Goal: Task Accomplishment & Management: Complete application form

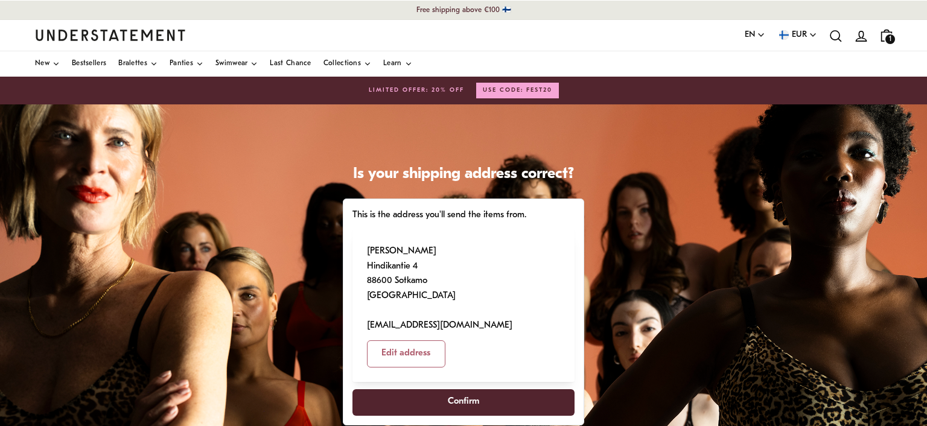
click at [455, 390] on span "Confirm" at bounding box center [463, 403] width 31 height 26
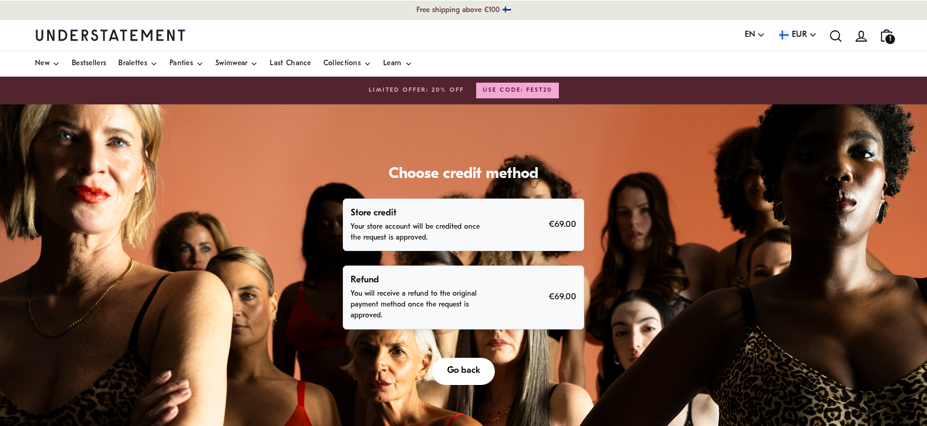
click at [455, 359] on span "Go back" at bounding box center [463, 372] width 33 height 26
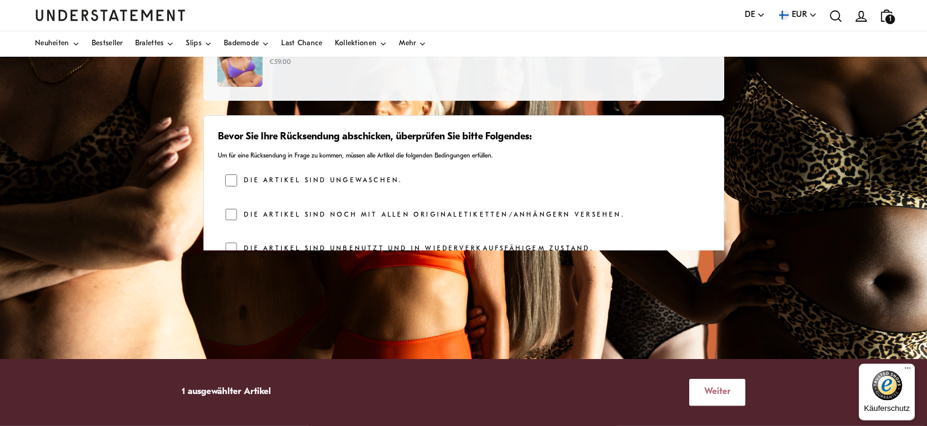
scroll to position [104, 0]
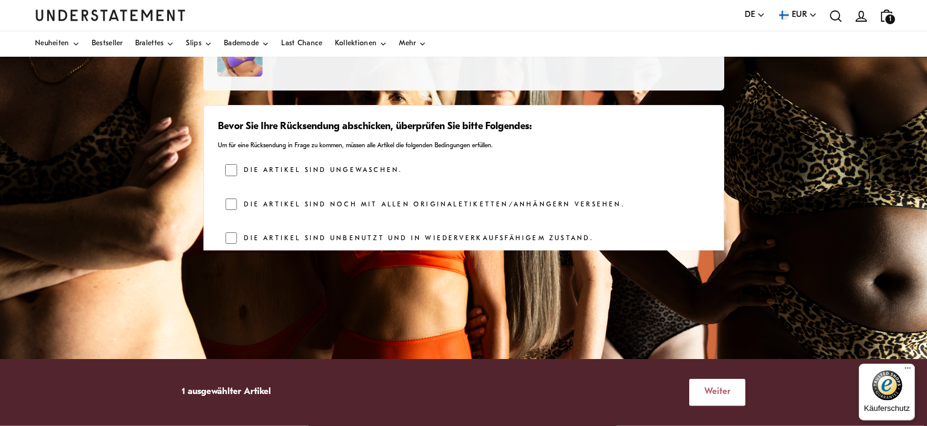
click at [704, 396] on span "Weiter" at bounding box center [717, 393] width 26 height 26
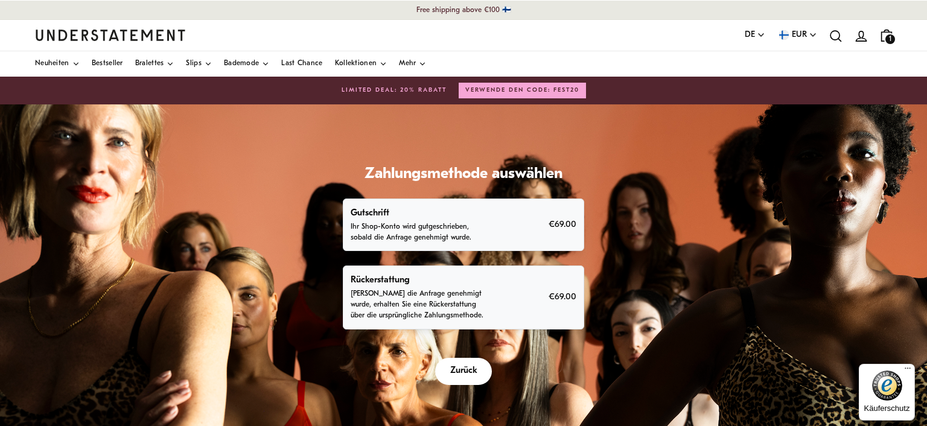
click at [398, 289] on p "Sobald die Anfrage genehmigt wurde, erhalten Sie eine Rückerstattung über die u…" at bounding box center [421, 305] width 141 height 33
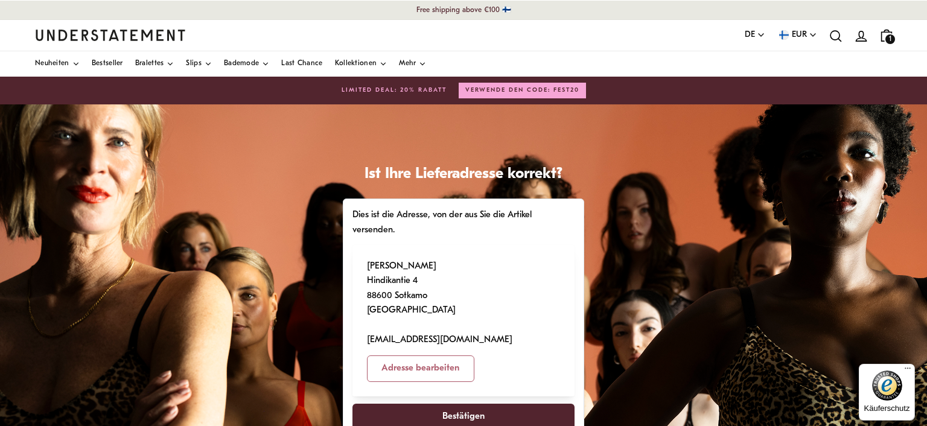
click at [477, 404] on span "Bestätigen" at bounding box center [463, 417] width 42 height 26
select select "**"
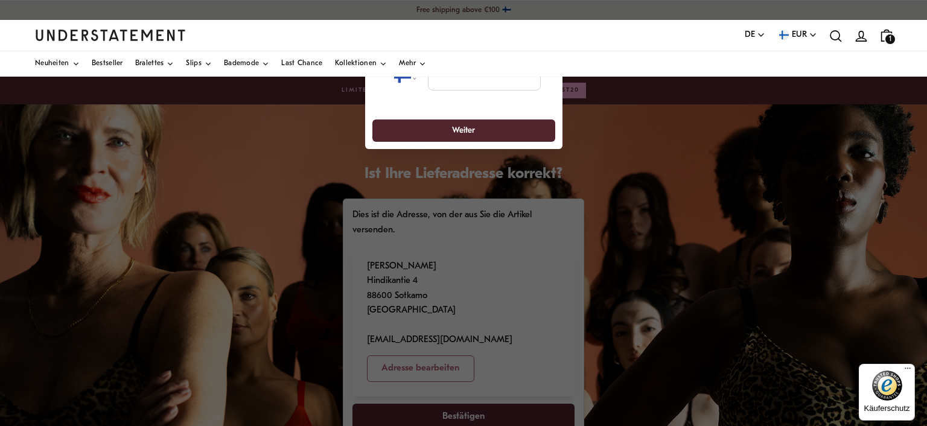
click at [453, 132] on div "**********" at bounding box center [463, 99] width 197 height 99
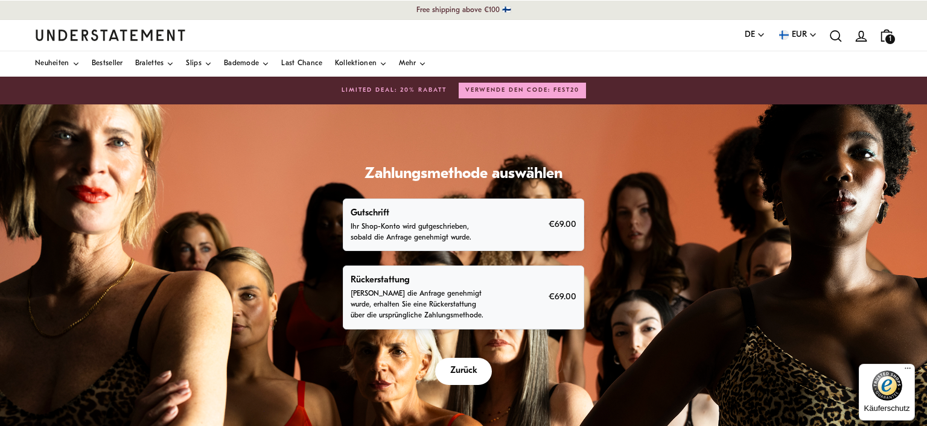
click at [441, 291] on p "Sobald die Anfrage genehmigt wurde, erhalten Sie eine Rückerstattung über die u…" at bounding box center [421, 305] width 141 height 33
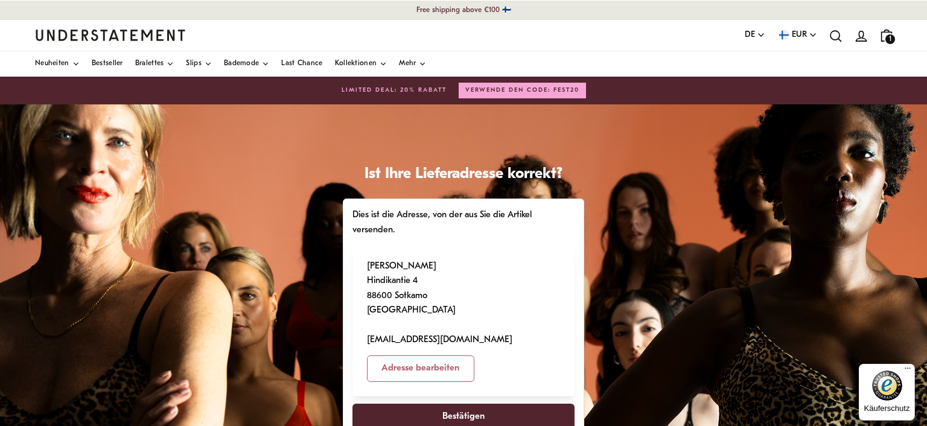
click at [465, 404] on span "Bestätigen" at bounding box center [463, 417] width 42 height 26
select select "**"
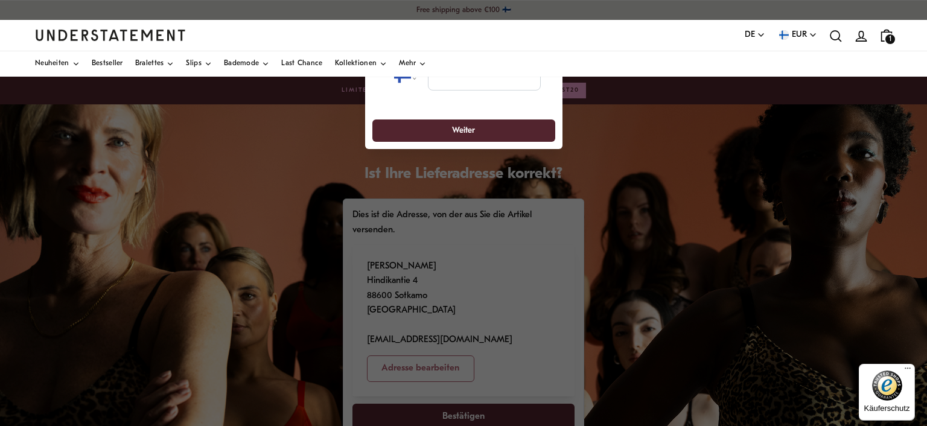
click at [455, 400] on div at bounding box center [463, 213] width 927 height 426
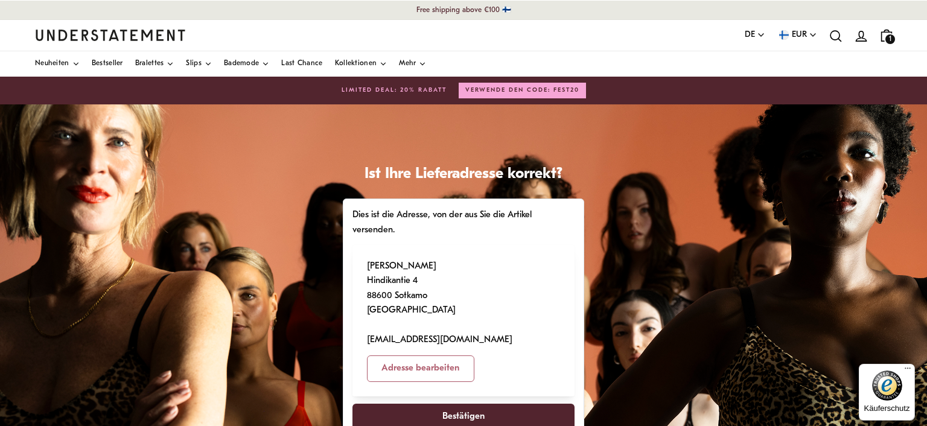
click at [459, 356] on span "Adresse bearbeiten" at bounding box center [421, 369] width 78 height 26
select select "**"
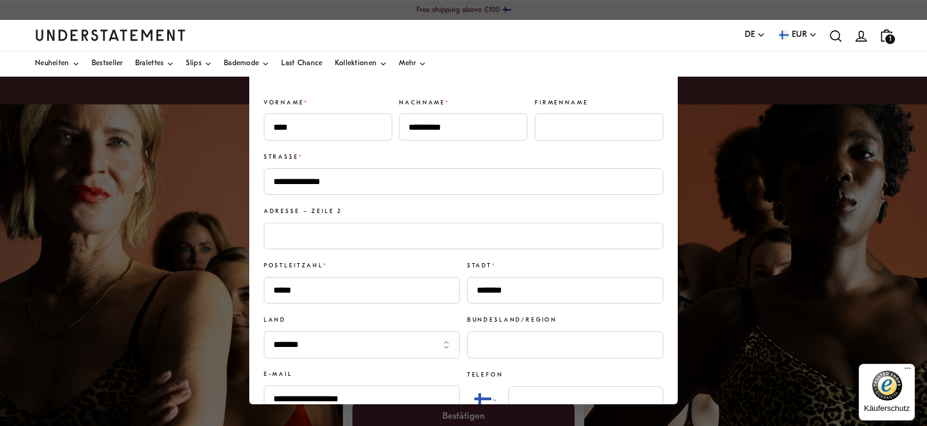
scroll to position [16, 0]
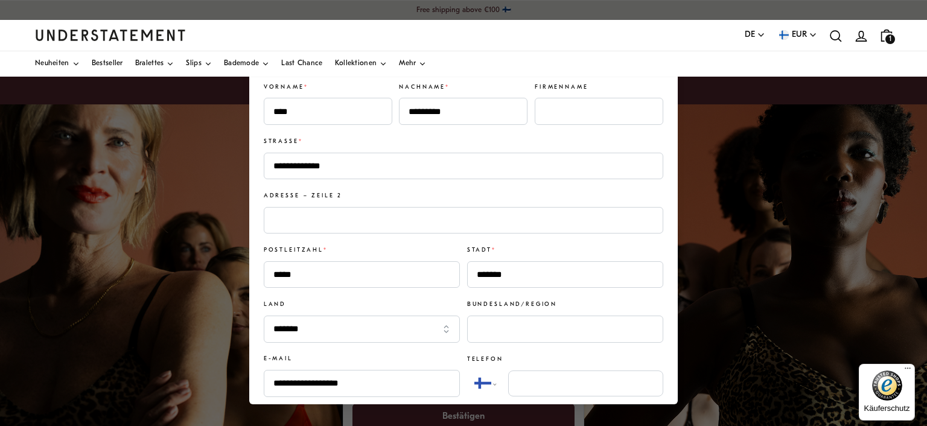
click at [461, 412] on span "Adresse aktualisieren" at bounding box center [463, 425] width 85 height 26
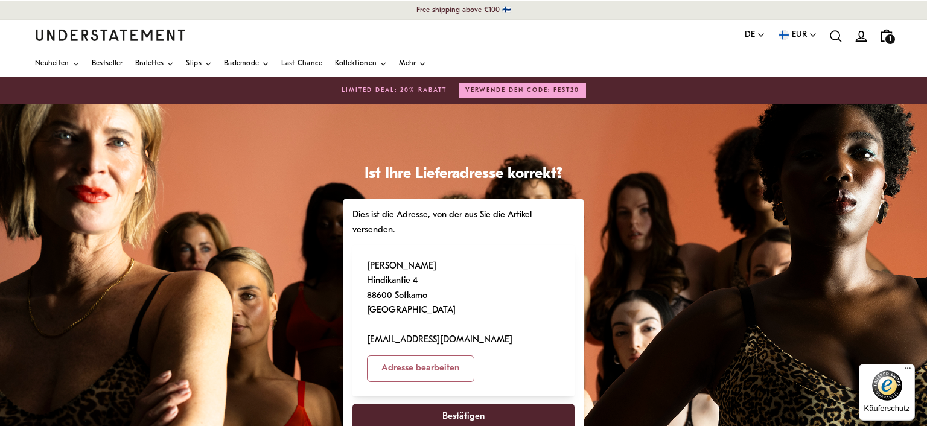
click at [461, 404] on span "Bestätigen" at bounding box center [463, 417] width 42 height 26
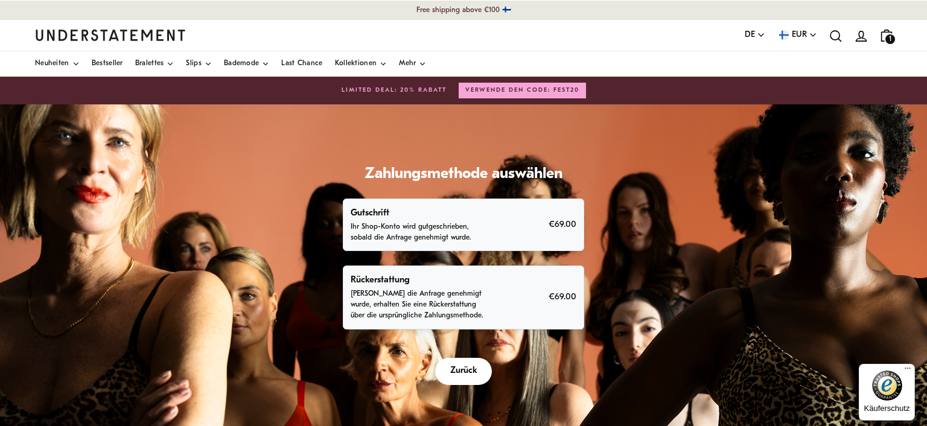
click at [438, 289] on p "Sobald die Anfrage genehmigt wurde, erhalten Sie eine Rückerstattung über die u…" at bounding box center [421, 305] width 141 height 33
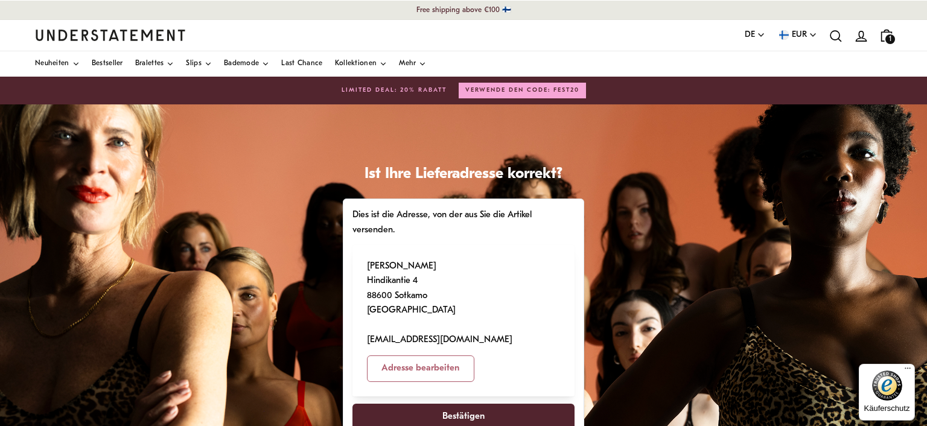
click at [481, 404] on span "Bestätigen" at bounding box center [463, 417] width 42 height 26
select select "**"
click at [462, 404] on span "Bestätigen" at bounding box center [463, 417] width 42 height 26
select select "**"
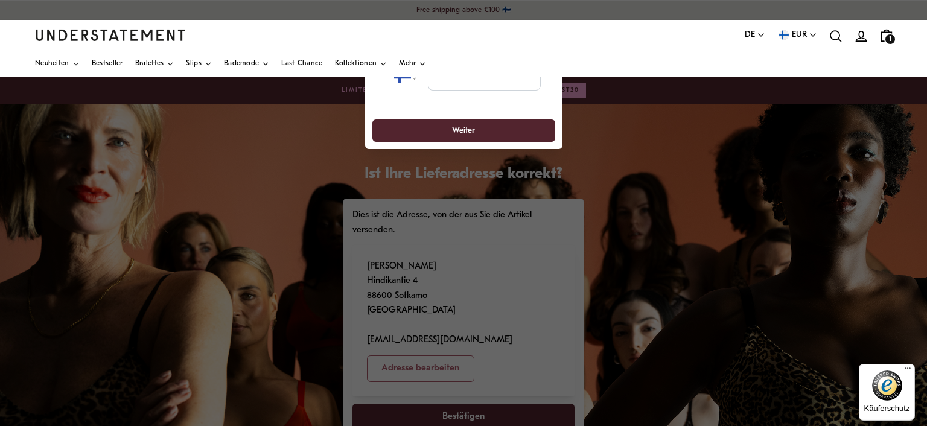
click at [887, 30] on icon at bounding box center [886, 31] width 5 height 2
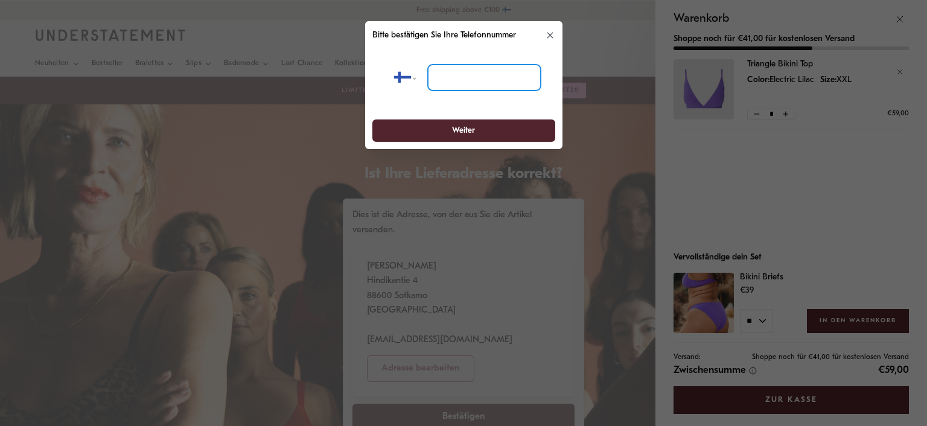
click at [475, 83] on input "tel" at bounding box center [483, 78] width 113 height 27
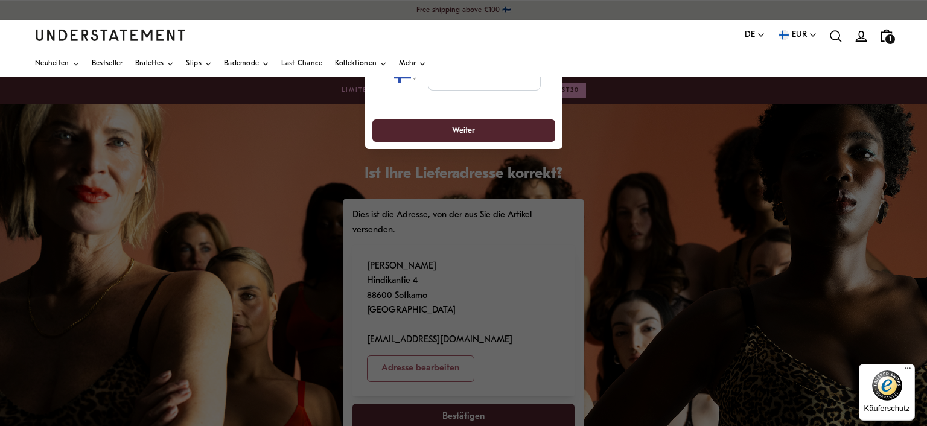
click at [886, 27] on link "icon-bag-minimal Warenkorb 1" at bounding box center [886, 35] width 25 height 25
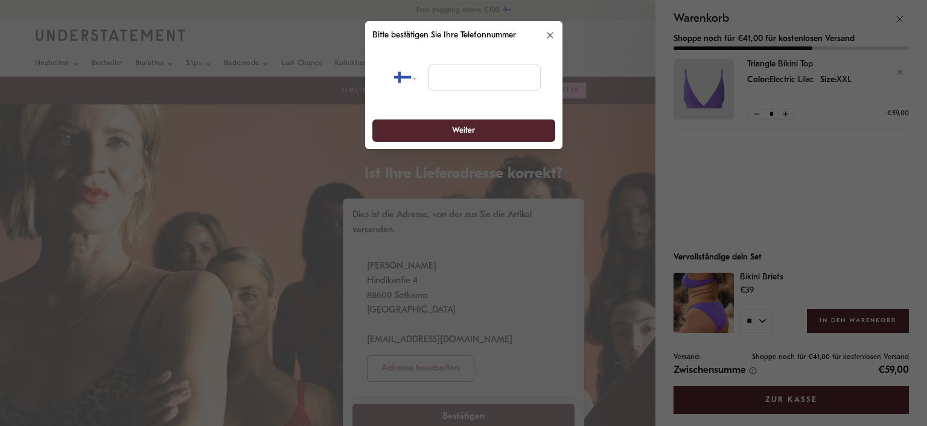
click at [545, 34] on icon "button" at bounding box center [550, 36] width 10 height 10
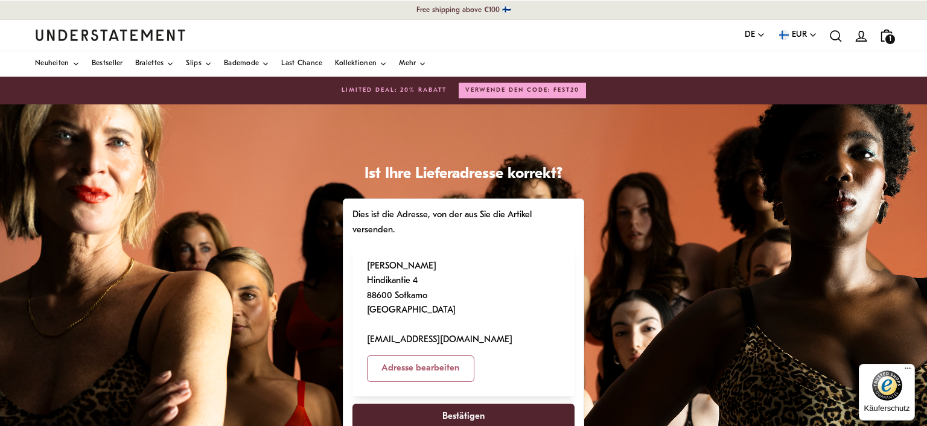
click at [455, 404] on span "Bestätigen" at bounding box center [463, 417] width 42 height 26
click at [885, 42] on icon "icon-bag-minimal" at bounding box center [887, 36] width 16 height 16
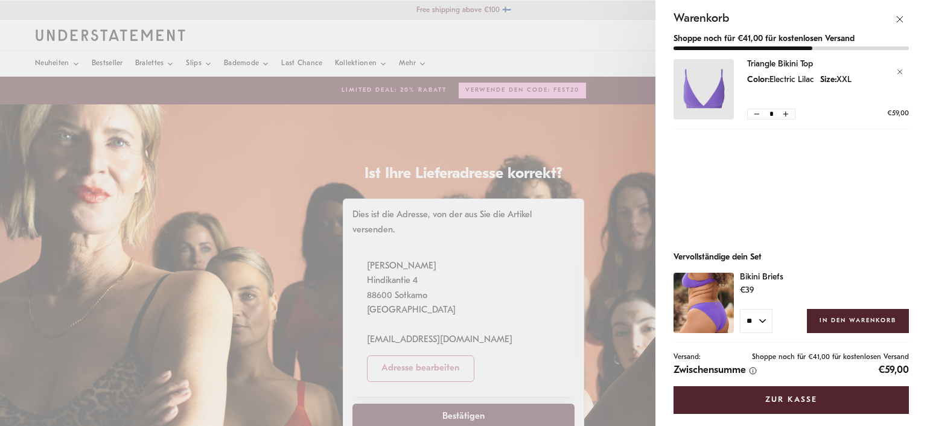
click at [458, 104] on main "Ist Ihre Lieferadresse korrekt? Dies ist die Adresse, von der aus Sie die Artik…" at bounding box center [463, 406] width 927 height 604
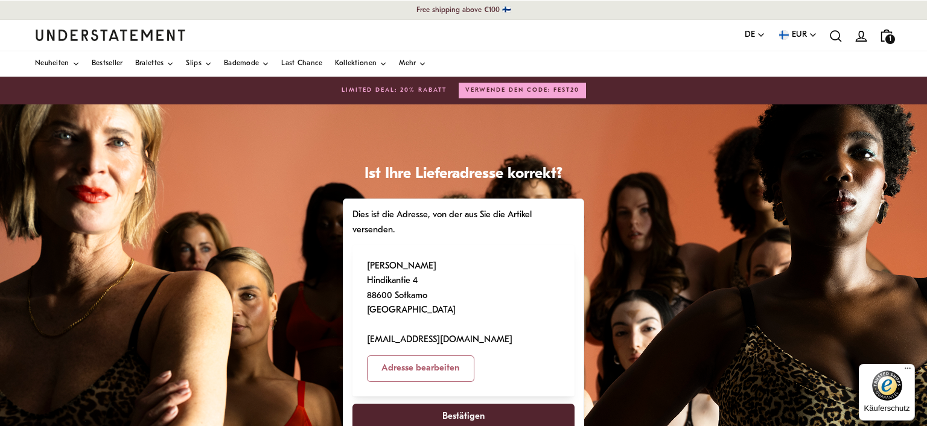
click at [445, 404] on span "Bestätigen" at bounding box center [464, 417] width 193 height 26
click at [461, 404] on span "Bestätigen" at bounding box center [463, 417] width 42 height 26
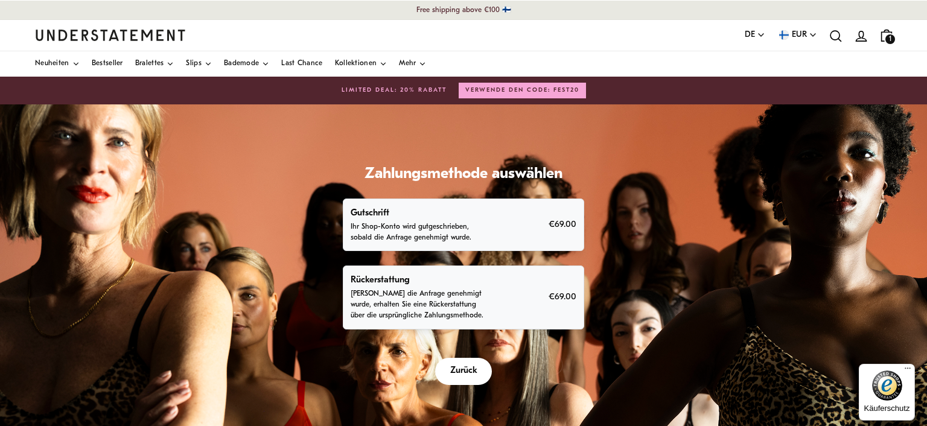
click at [449, 289] on p "Sobald die Anfrage genehmigt wurde, erhalten Sie eine Rückerstattung über die u…" at bounding box center [421, 305] width 141 height 33
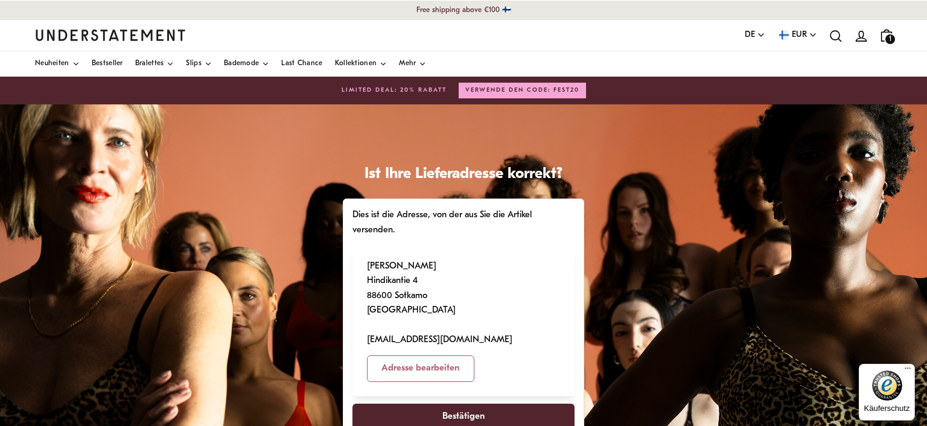
click at [463, 404] on span "Bestätigen" at bounding box center [463, 417] width 42 height 26
select select "**"
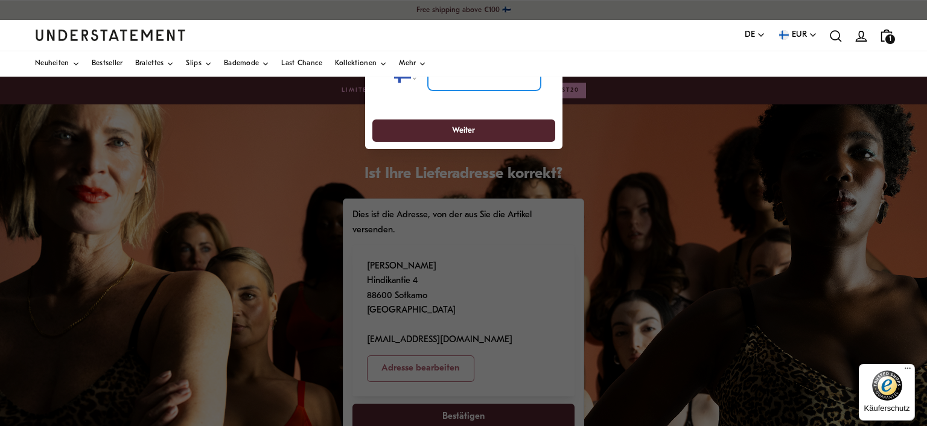
click at [467, 83] on input "tel" at bounding box center [483, 78] width 113 height 27
type input "**********"
click at [461, 120] on span "Weiter" at bounding box center [463, 130] width 23 height 21
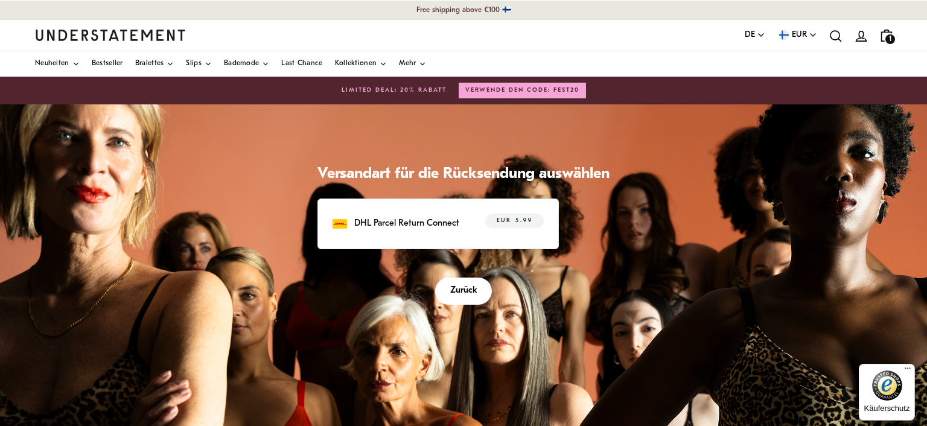
click at [462, 279] on span "Zurück" at bounding box center [463, 291] width 27 height 26
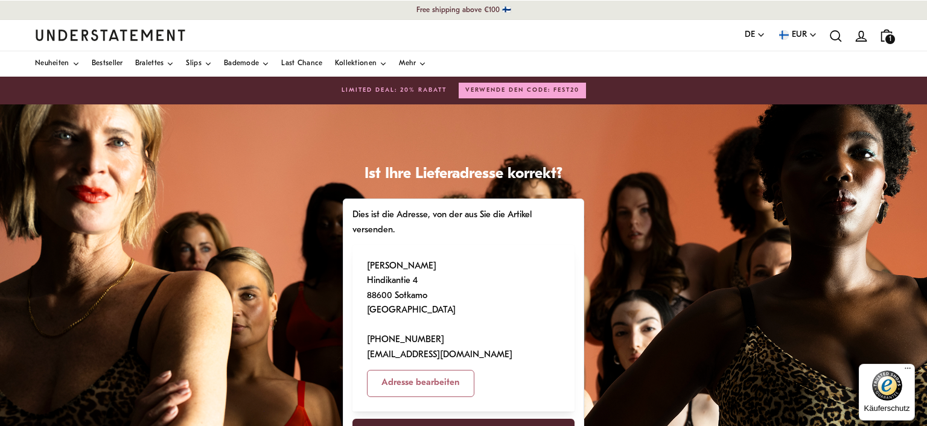
click at [456, 420] on span "Bestätigen" at bounding box center [463, 433] width 42 height 26
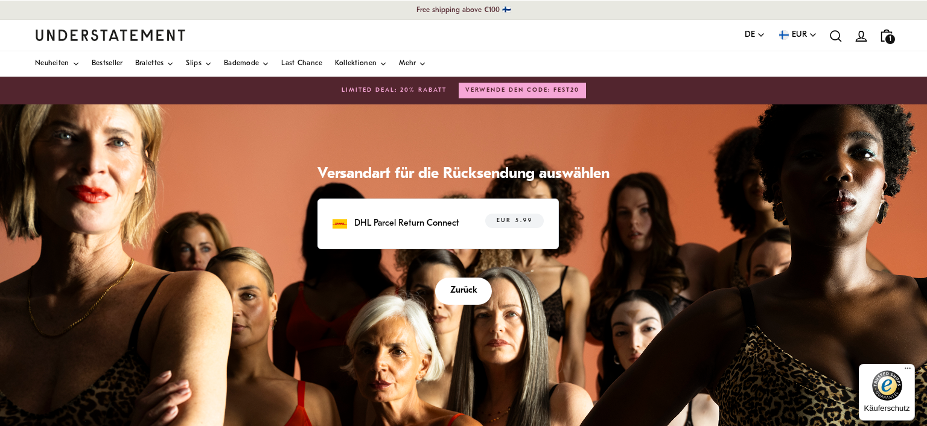
click at [428, 217] on div "DHL Parcel Return Connect" at bounding box center [396, 224] width 127 height 15
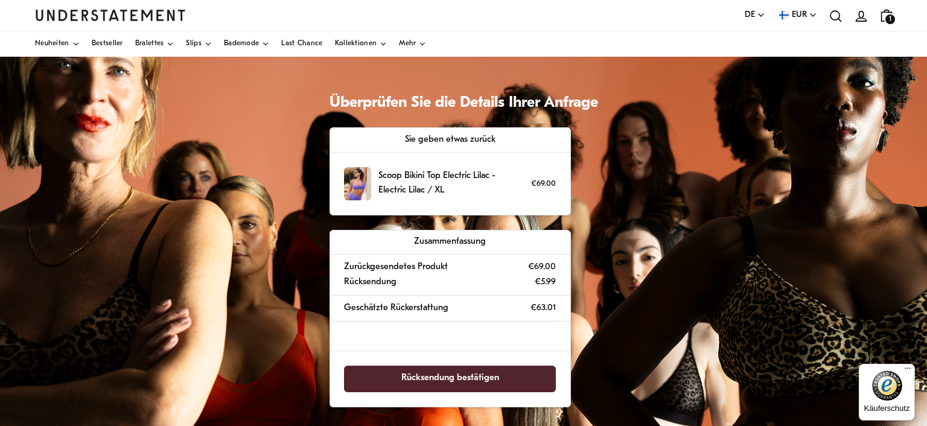
scroll to position [72, 0]
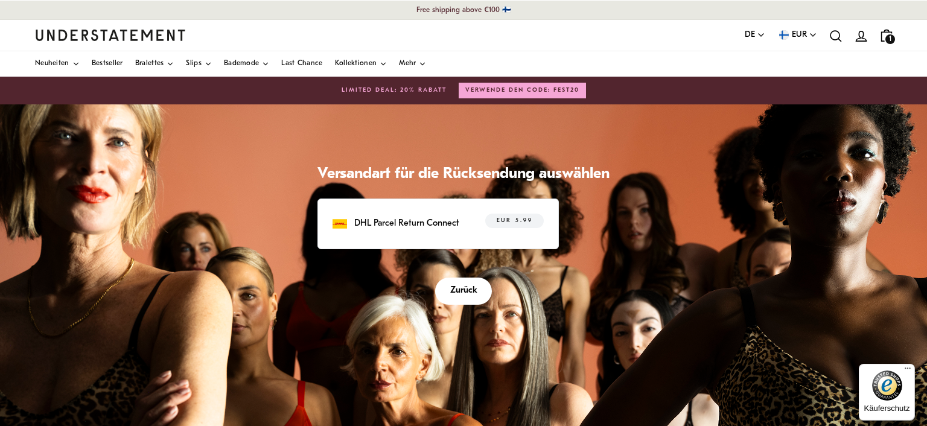
click at [463, 278] on span "Zurück" at bounding box center [463, 291] width 27 height 26
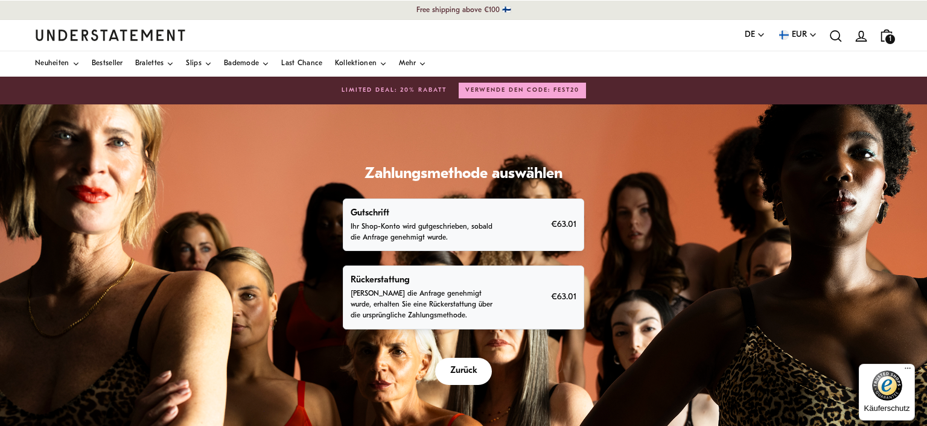
click at [472, 359] on span "Zurück" at bounding box center [463, 372] width 27 height 26
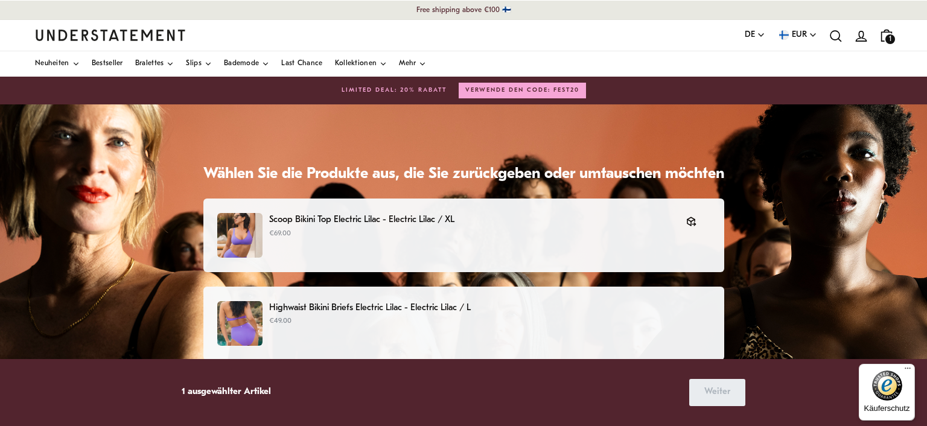
scroll to position [104, 0]
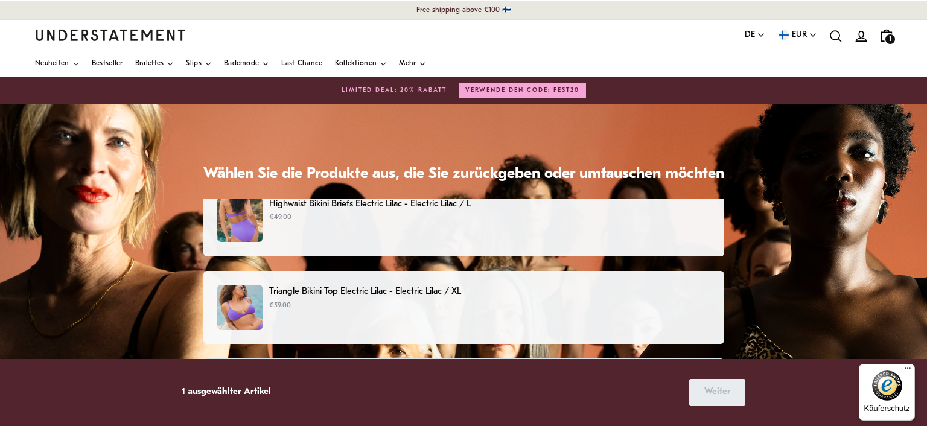
click at [310, 300] on p "€59.00" at bounding box center [489, 305] width 440 height 11
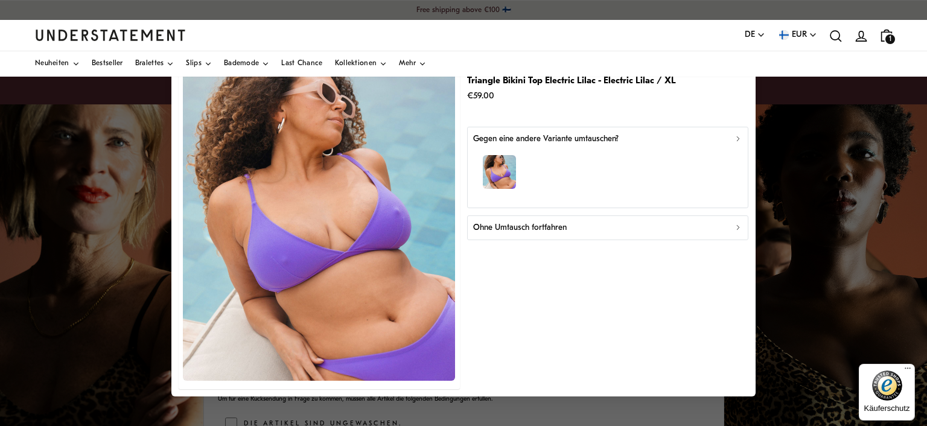
click at [504, 221] on p "Ohne Umtausch fortfahren" at bounding box center [520, 227] width 94 height 13
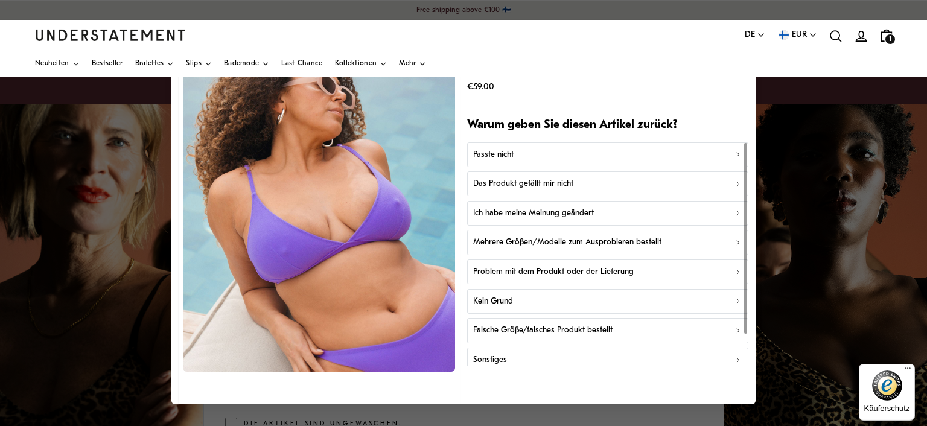
click at [498, 149] on p "Passte nicht" at bounding box center [493, 155] width 40 height 13
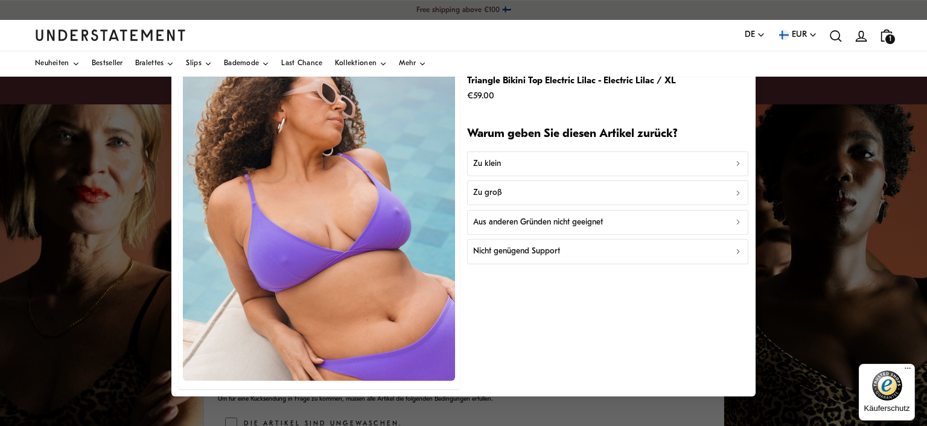
click at [485, 157] on p "Zu klein" at bounding box center [487, 163] width 28 height 13
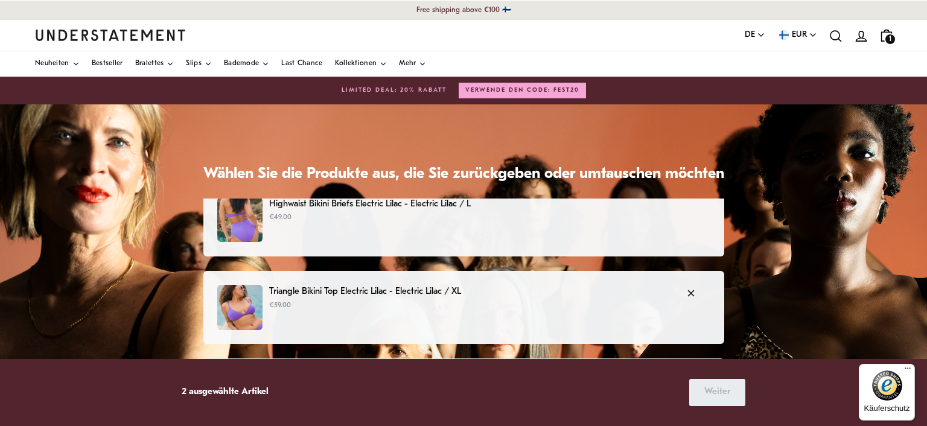
click at [333, 300] on p "€59.00" at bounding box center [470, 305] width 403 height 11
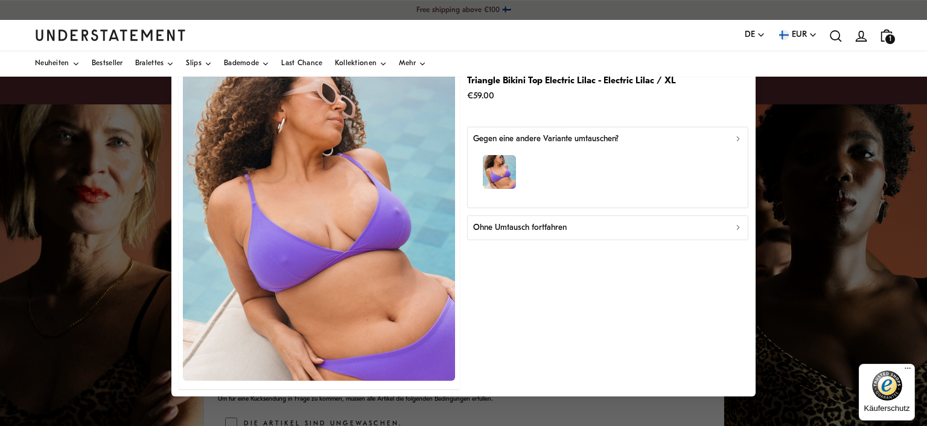
click at [497, 221] on p "Ohne Umtausch fortfahren" at bounding box center [520, 227] width 94 height 13
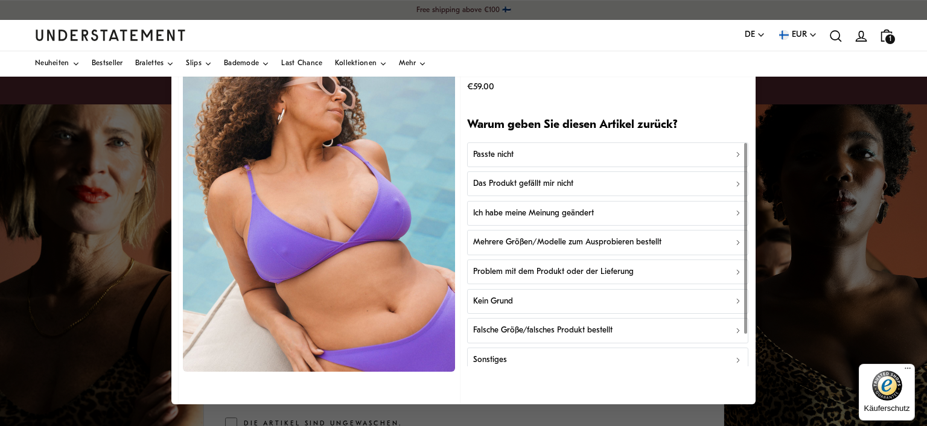
click at [540, 177] on p "Das Produkt gefällt mir nicht" at bounding box center [523, 183] width 100 height 13
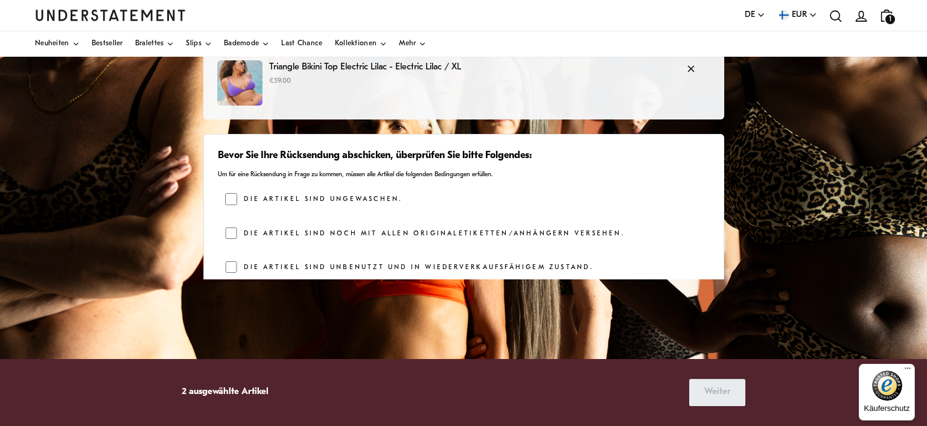
scroll to position [227, 0]
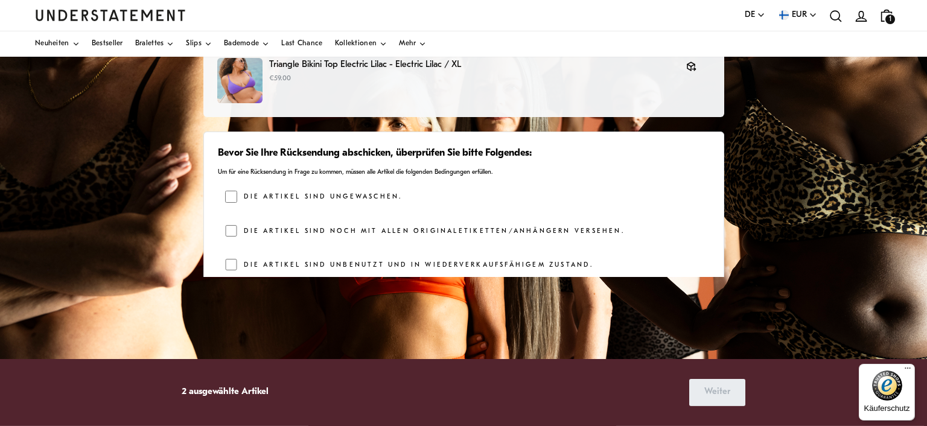
click at [253, 191] on label "Die Artikel sind ungewaschen." at bounding box center [320, 197] width 164 height 13
click at [704, 397] on span "Weiter" at bounding box center [717, 393] width 26 height 26
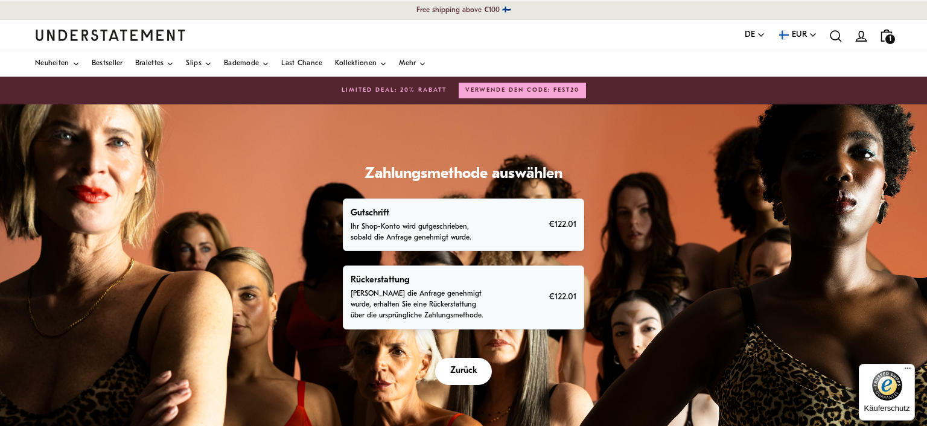
click at [384, 289] on p "Sobald die Anfrage genehmigt wurde, erhalten Sie eine Rückerstattung über die u…" at bounding box center [421, 305] width 141 height 33
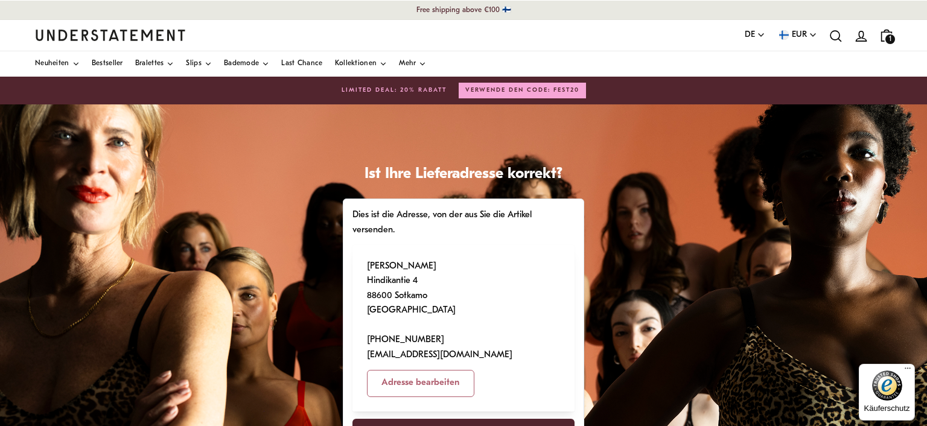
click at [447, 420] on span "Bestätigen" at bounding box center [463, 433] width 42 height 26
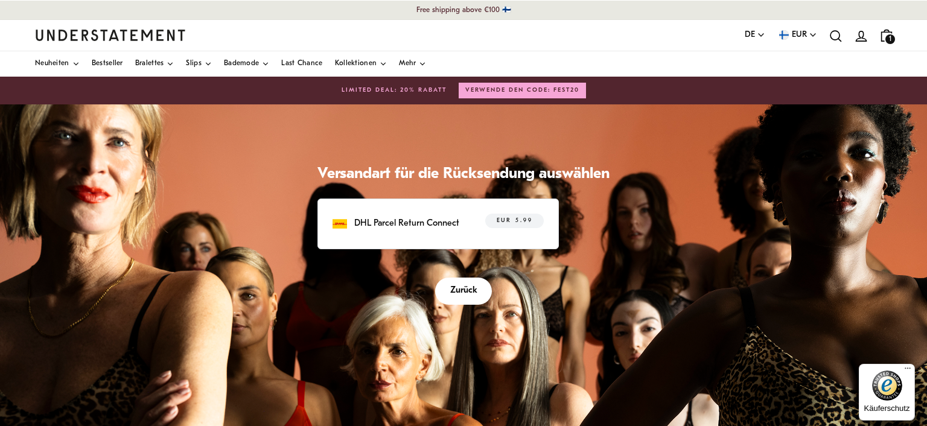
click at [407, 221] on p "DHL Parcel Return Connect" at bounding box center [406, 224] width 105 height 15
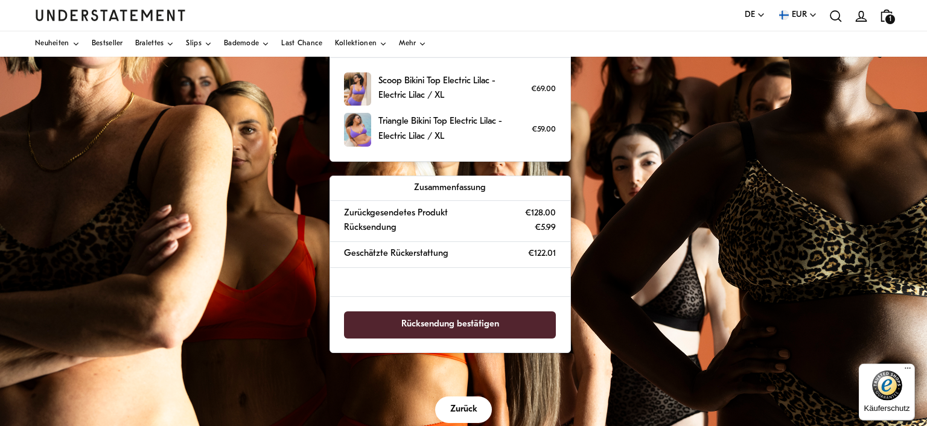
scroll to position [167, 0]
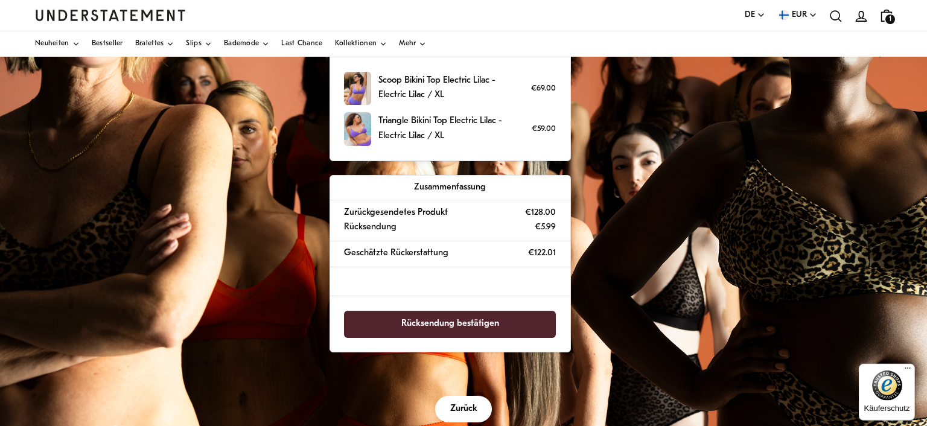
click at [465, 311] on span "Rücksendung bestätigen" at bounding box center [450, 324] width 98 height 26
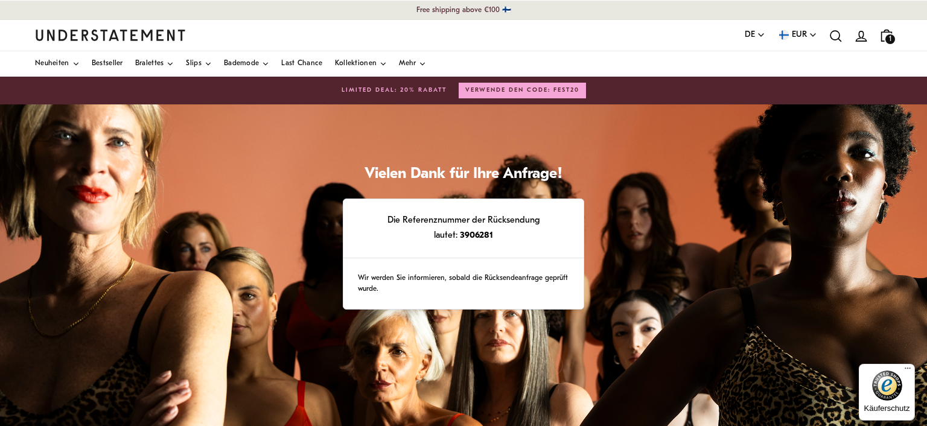
click at [884, 36] on icon "icon-bag-minimal" at bounding box center [887, 36] width 16 height 16
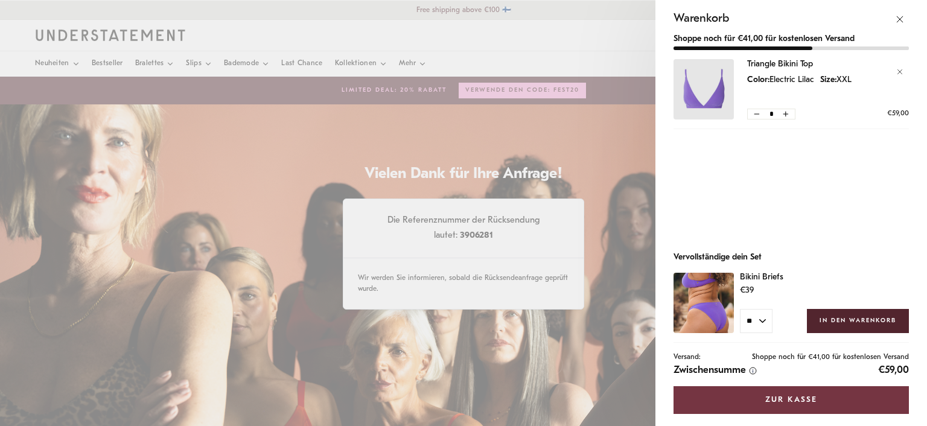
click at [787, 404] on link "Zur Kasse" at bounding box center [791, 400] width 235 height 28
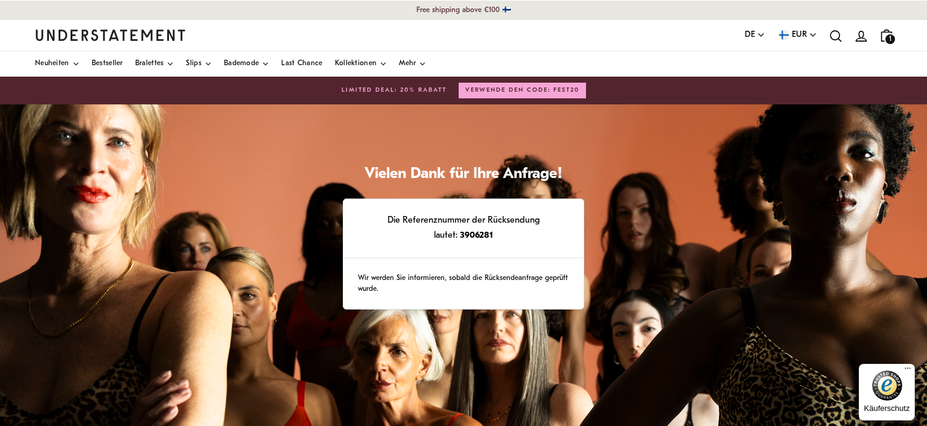
click at [884, 33] on icon "icon-bag-minimal" at bounding box center [887, 36] width 16 height 16
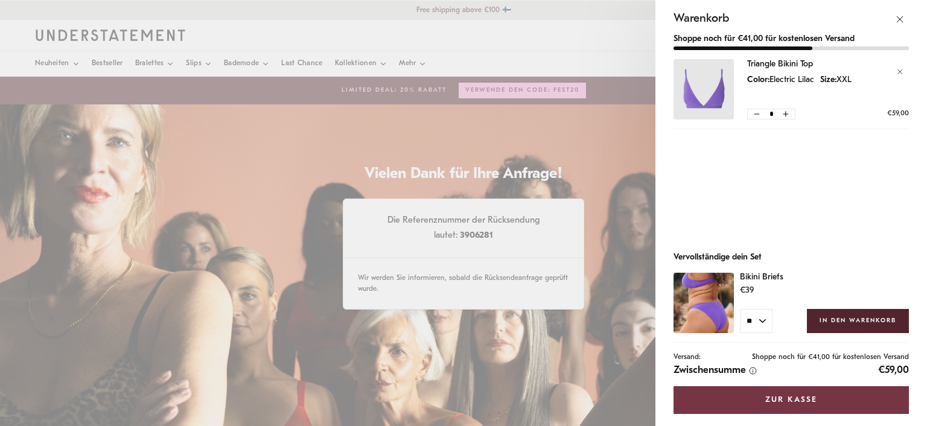
click at [787, 394] on link "Zur Kasse" at bounding box center [791, 400] width 235 height 28
